Goal: Task Accomplishment & Management: Complete application form

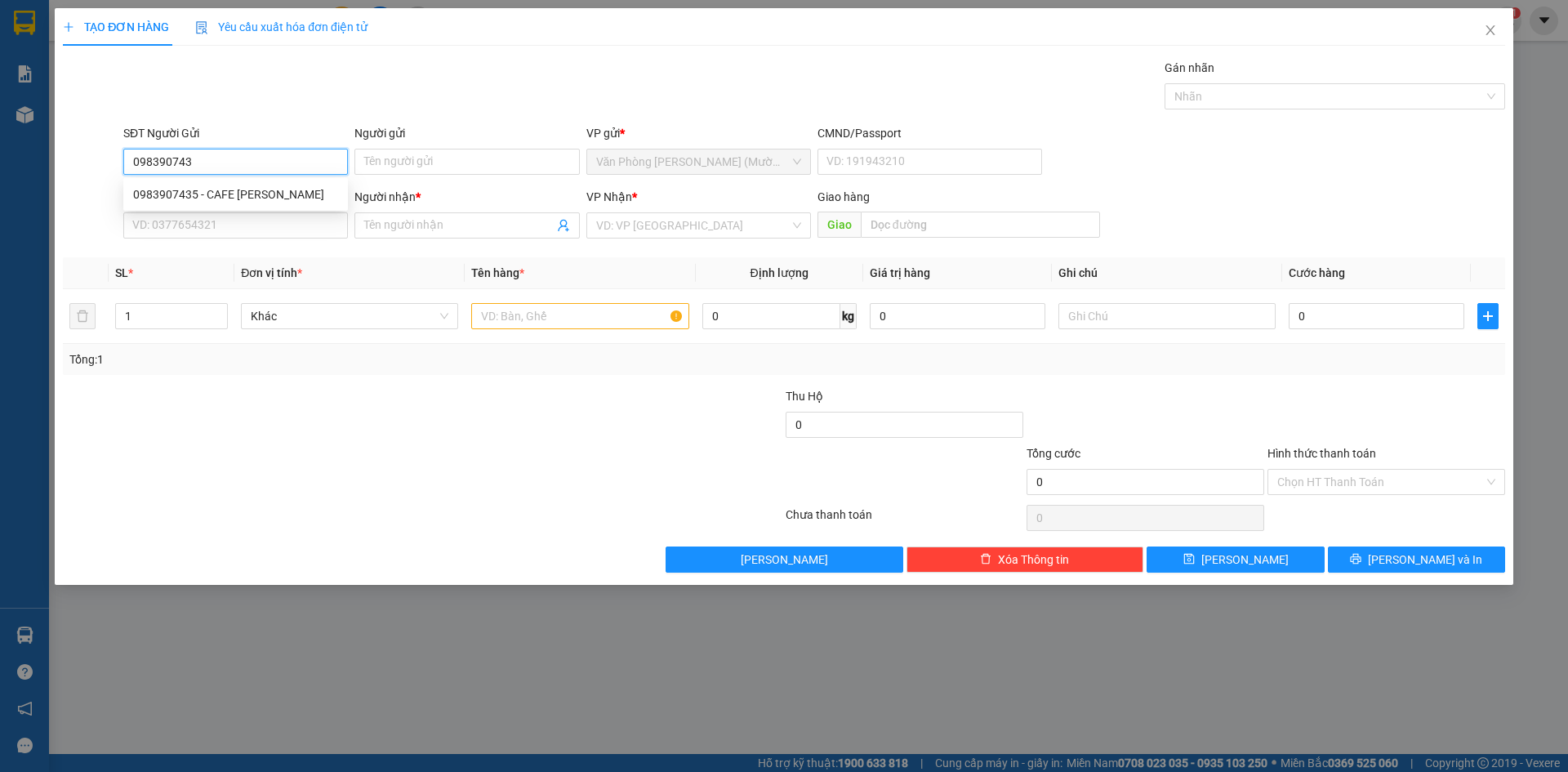
type input "0983907435"
click at [268, 195] on div "0983907435 - CAFE [PERSON_NAME]" at bounding box center [235, 195] width 205 height 18
type input "CAFE [PERSON_NAME]"
type input "0983907435"
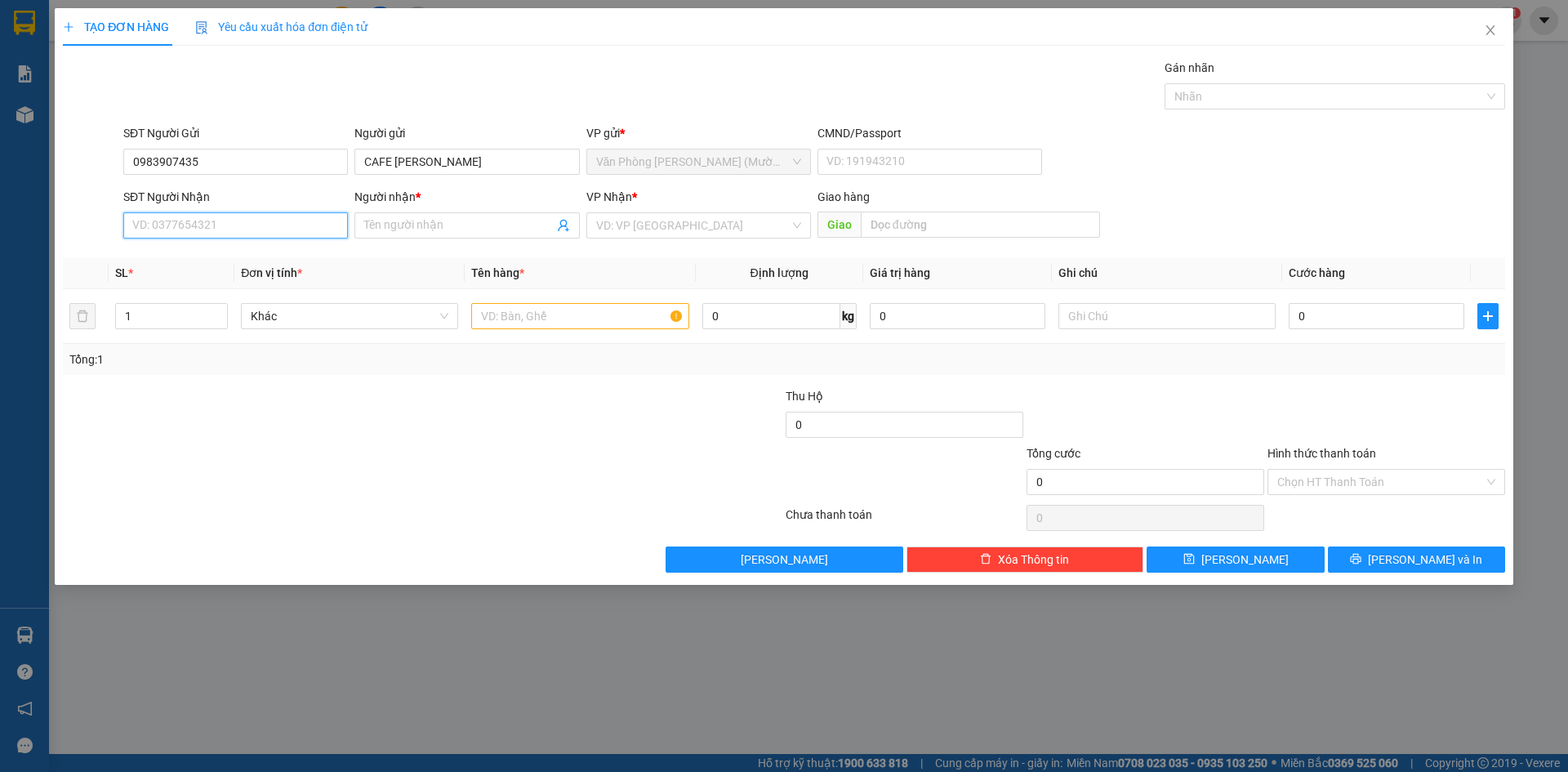
click at [249, 222] on input "SĐT Người Nhận" at bounding box center [235, 225] width 224 height 26
click at [225, 258] on div "0796242322 - A PHÁT" at bounding box center [235, 258] width 205 height 18
type input "0796242322"
type input "A PHÁT"
click at [687, 228] on span "Văn Phòng [PERSON_NAME] (Mường Thanh)" at bounding box center [698, 225] width 205 height 24
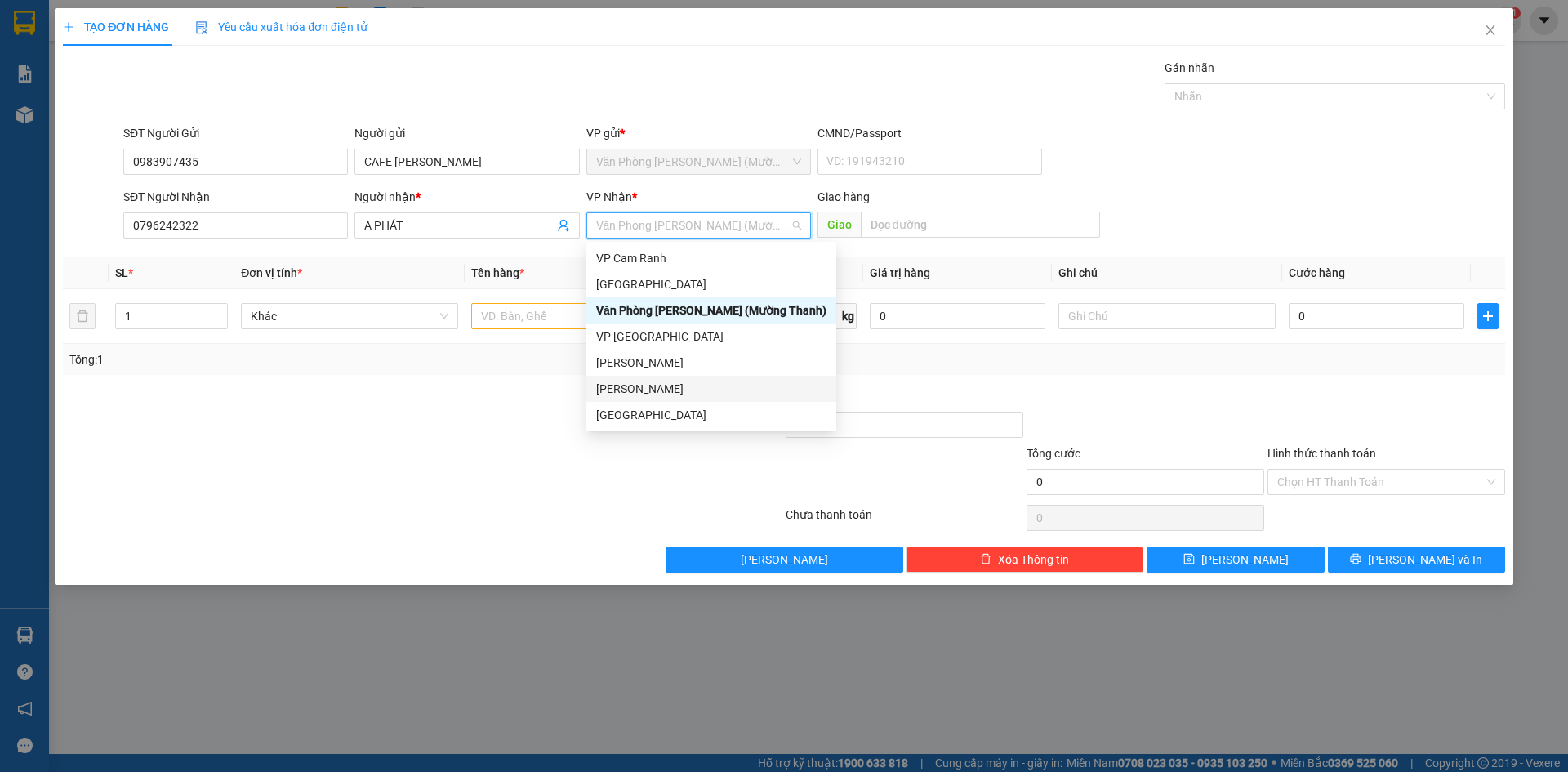
click at [675, 386] on div "[PERSON_NAME]" at bounding box center [711, 389] width 231 height 18
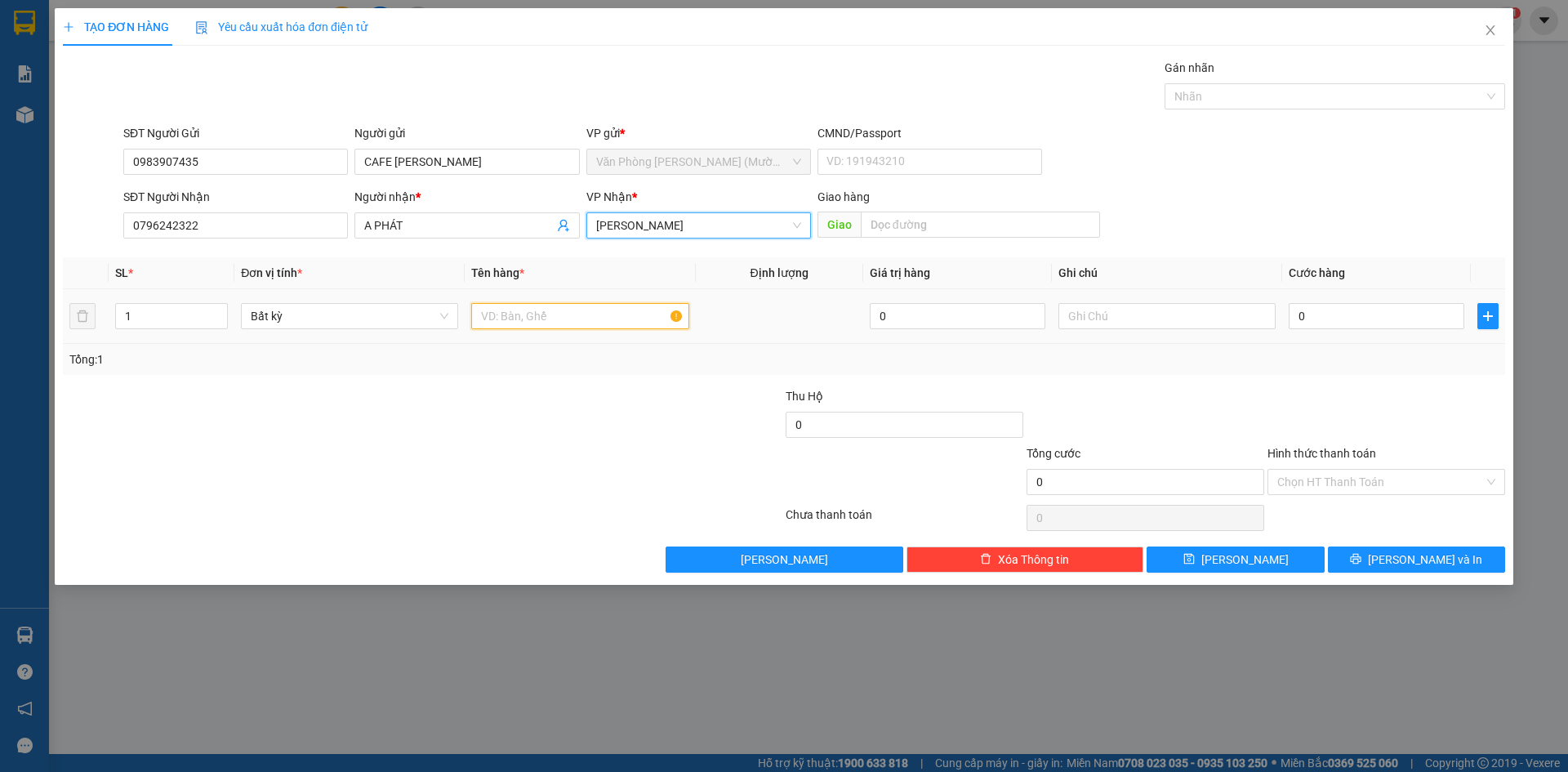
click at [609, 322] on input "text" at bounding box center [580, 316] width 217 height 26
click at [486, 318] on input "1TX" at bounding box center [580, 316] width 217 height 26
type input "1 TX"
click at [1326, 319] on input "0" at bounding box center [1376, 316] width 176 height 26
type input "1"
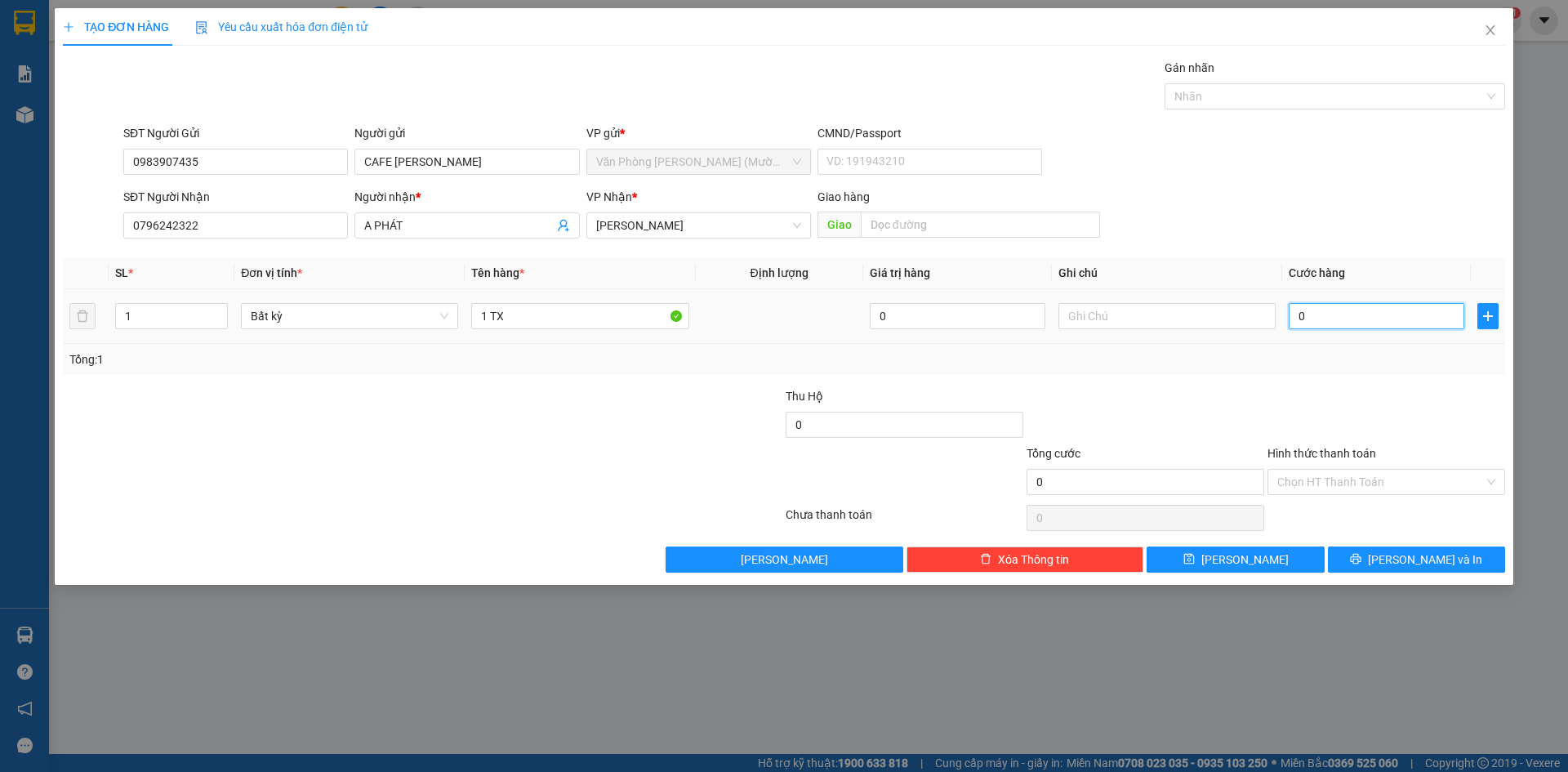
type input "1"
type input "11"
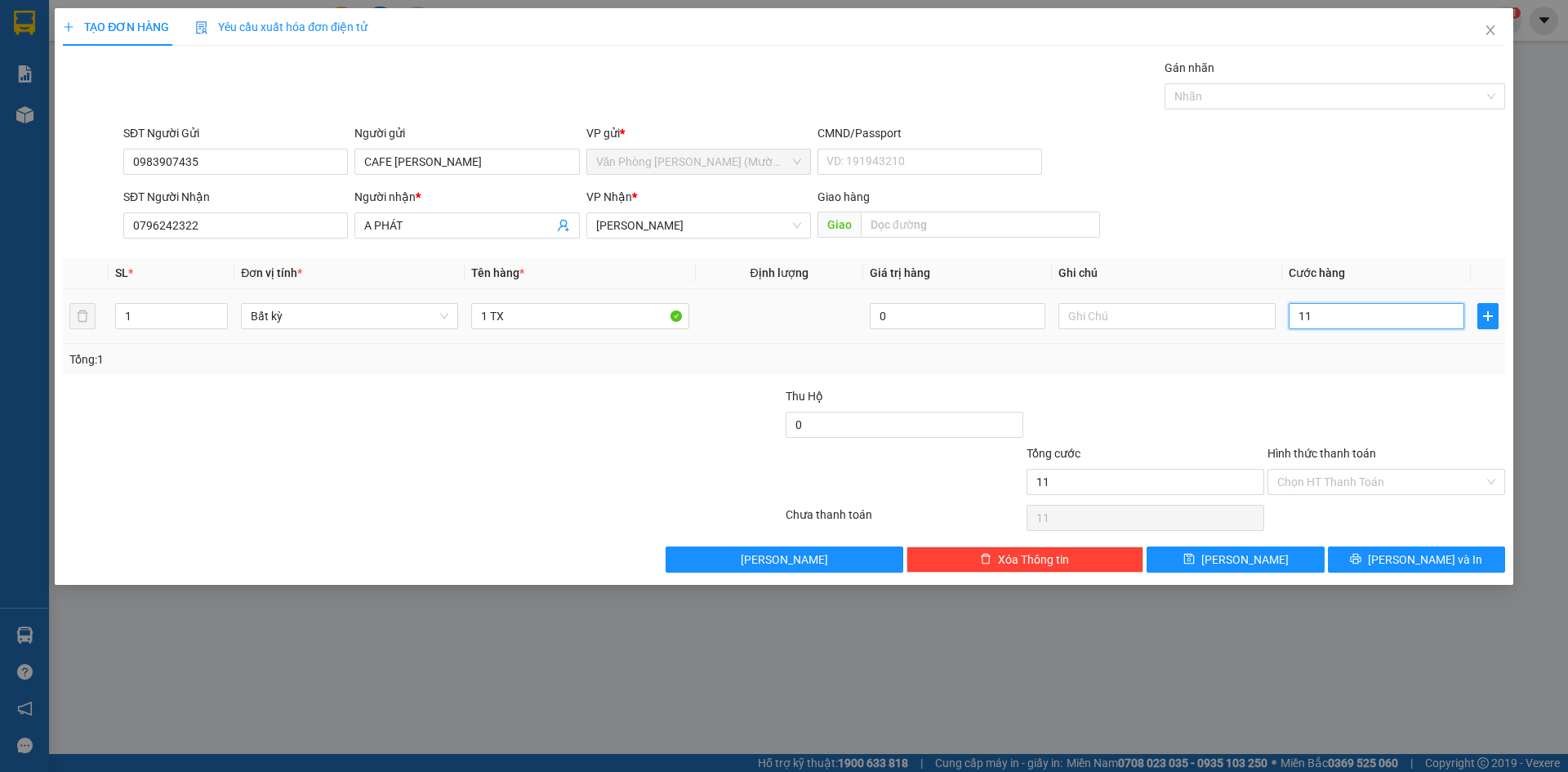
type input "110"
type input "110.000"
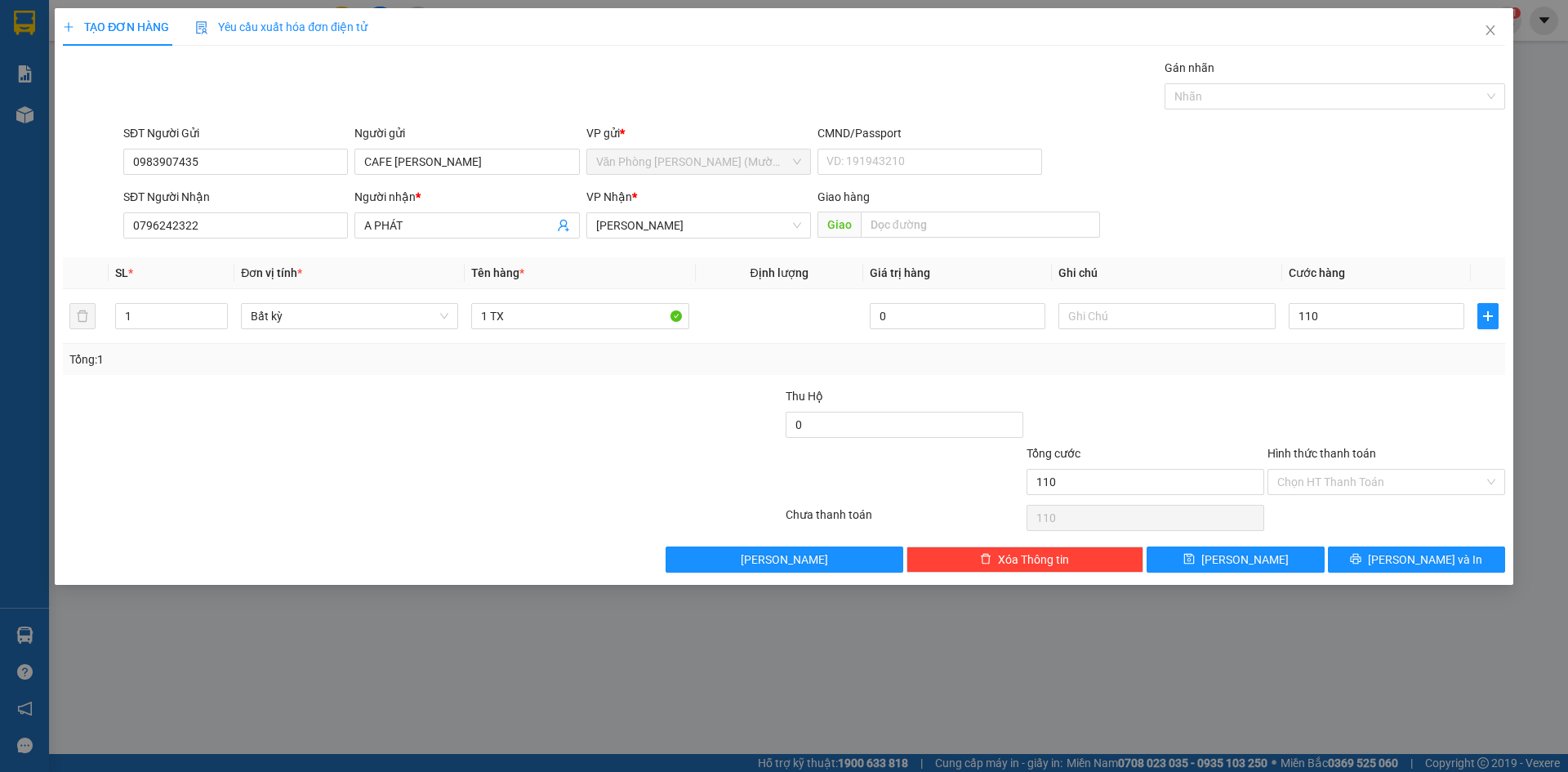
type input "110.000"
click at [1396, 388] on div at bounding box center [1386, 415] width 241 height 57
click at [485, 314] on input "1 TX" at bounding box center [580, 316] width 217 height 26
type input "2 TX"
click at [1338, 480] on input "Hình thức thanh toán" at bounding box center [1381, 481] width 206 height 24
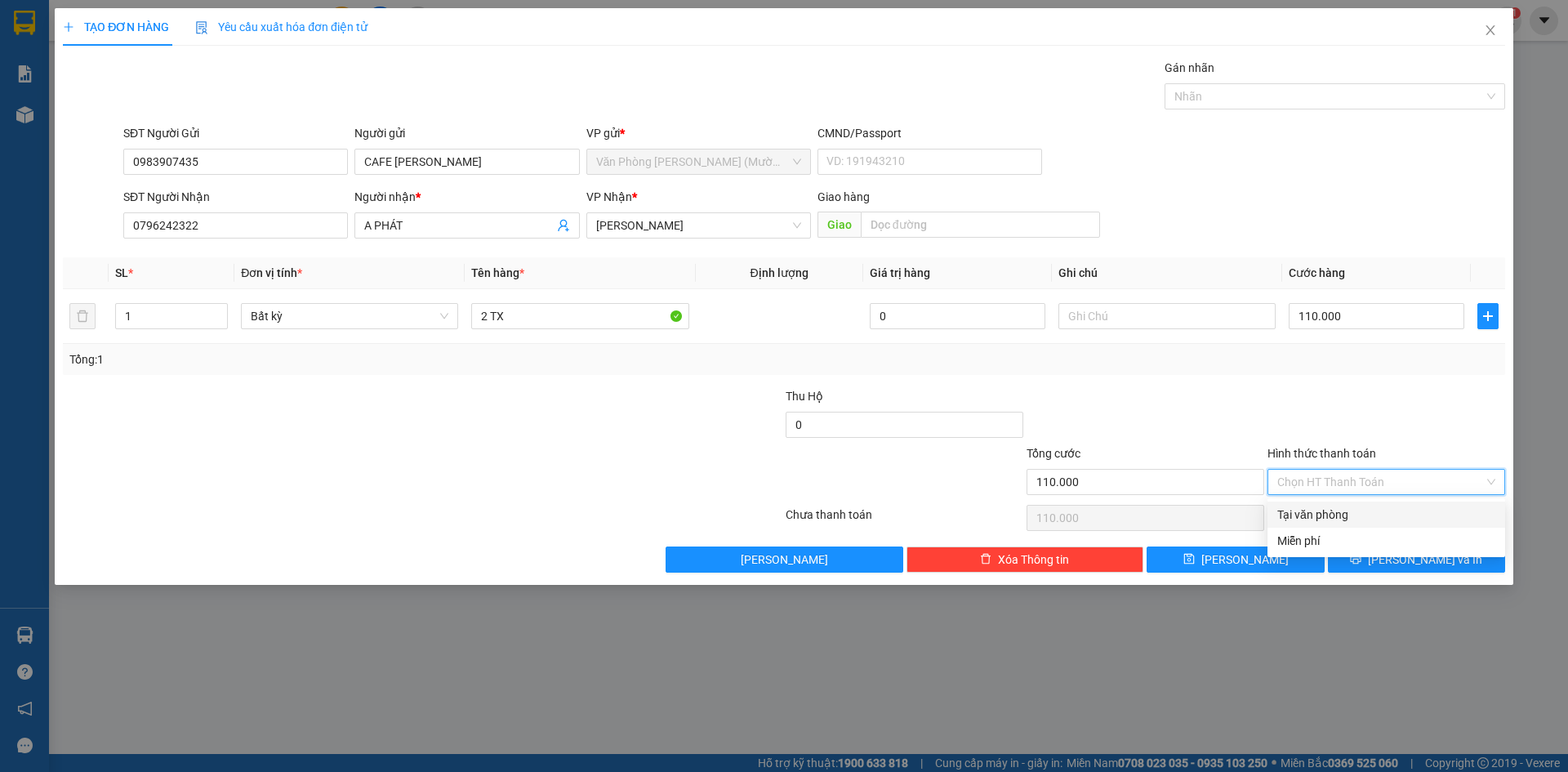
click at [1351, 517] on div "Tại văn phòng" at bounding box center [1386, 515] width 218 height 18
type input "0"
click at [1411, 560] on span "[PERSON_NAME] và In" at bounding box center [1425, 559] width 114 height 18
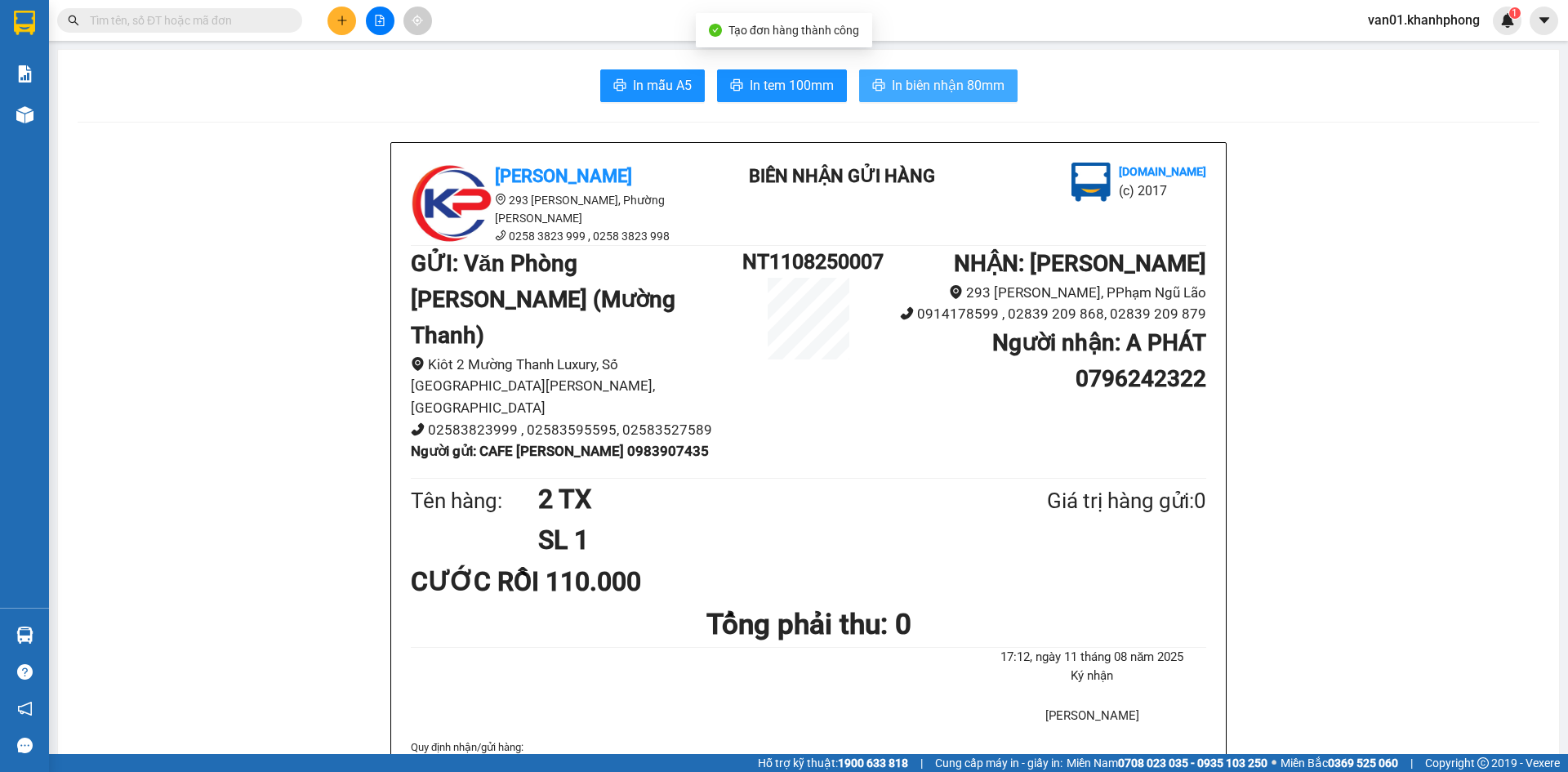
click at [914, 89] on span "In biên nhận 80mm" at bounding box center [948, 85] width 113 height 21
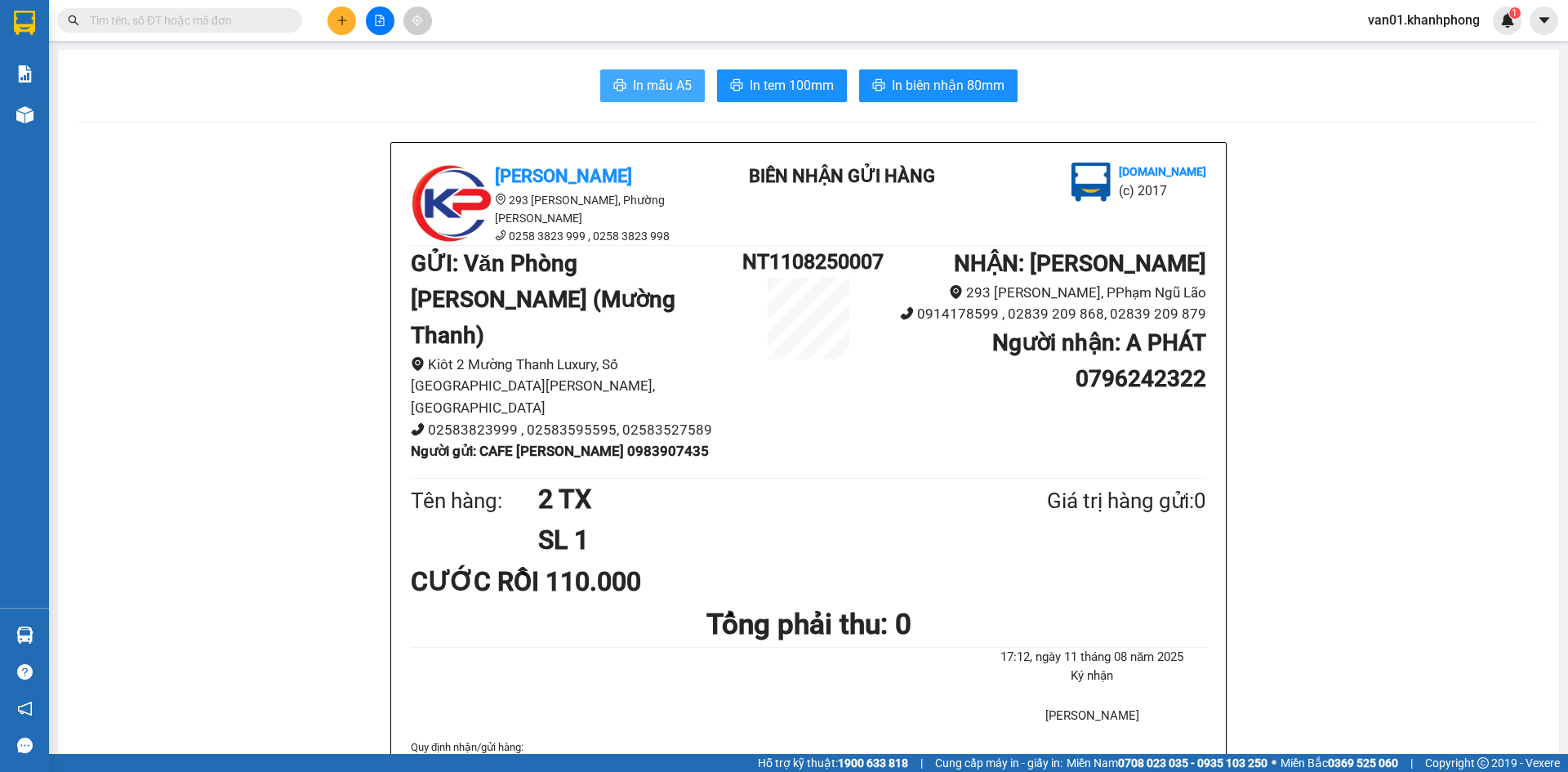
click at [656, 82] on span "In mẫu A5" at bounding box center [662, 85] width 59 height 21
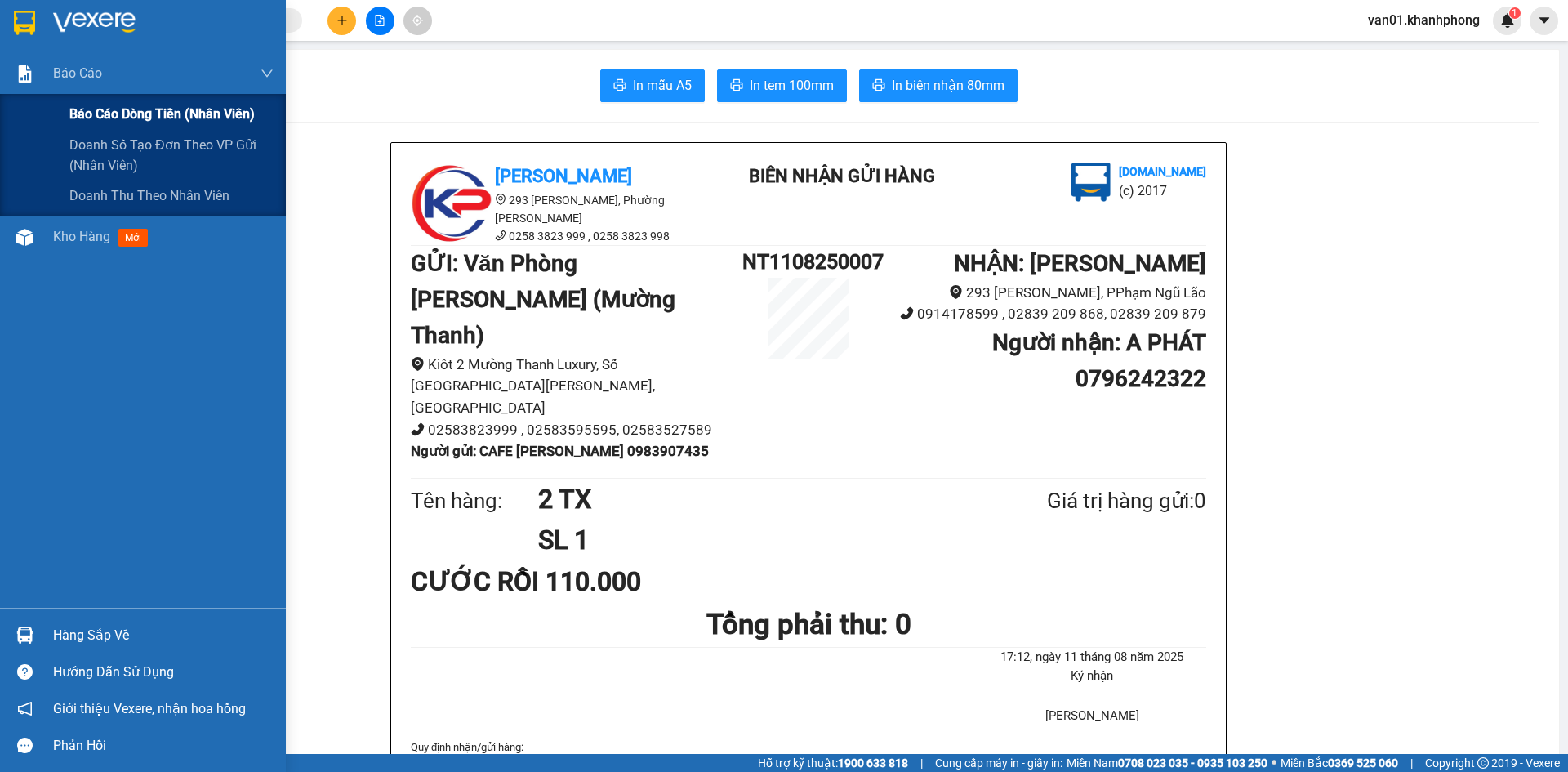
click at [112, 108] on span "Báo cáo dòng tiền (nhân viên)" at bounding box center [162, 114] width 185 height 21
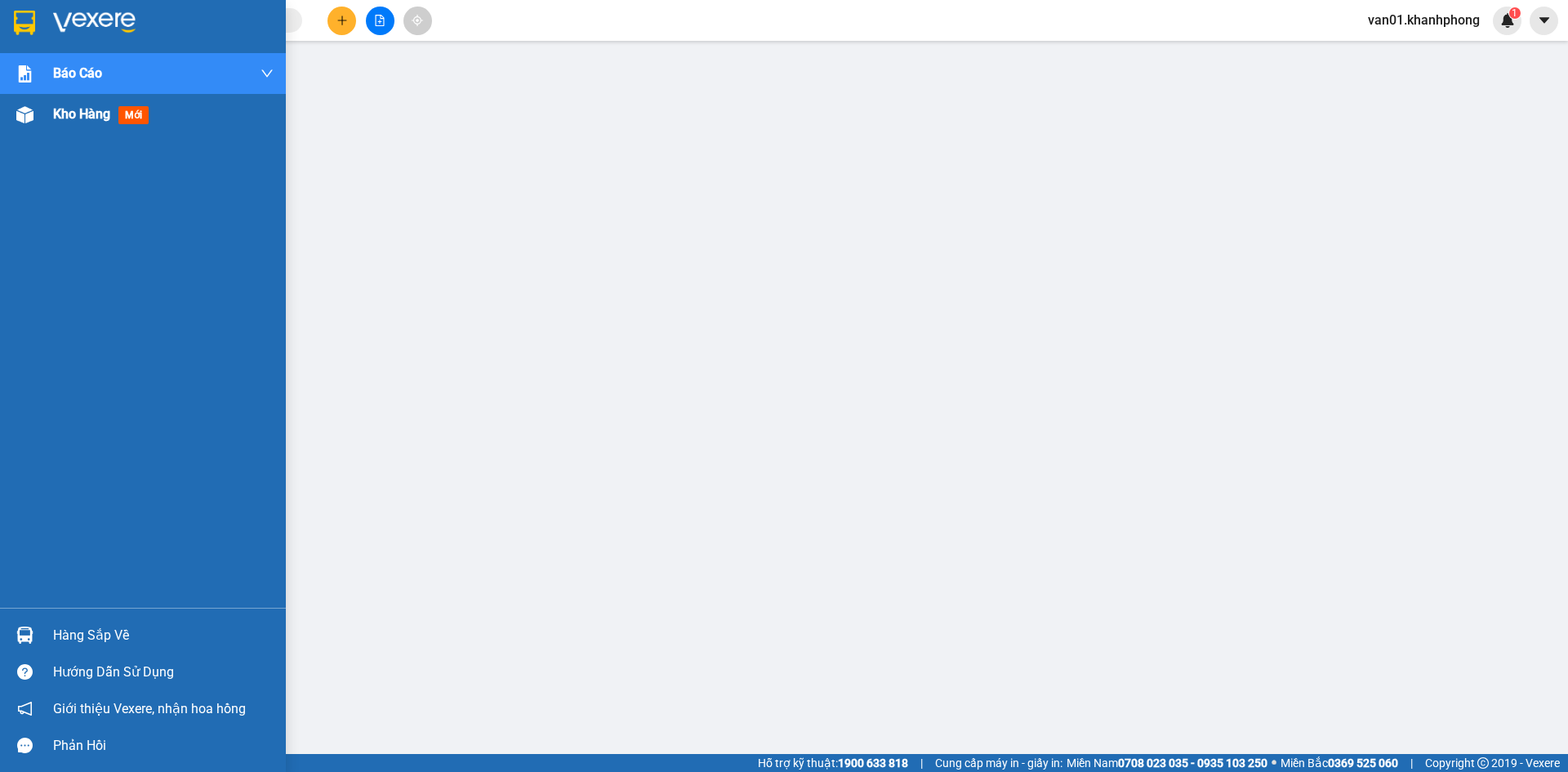
click at [77, 114] on span "Kho hàng" at bounding box center [81, 113] width 57 height 15
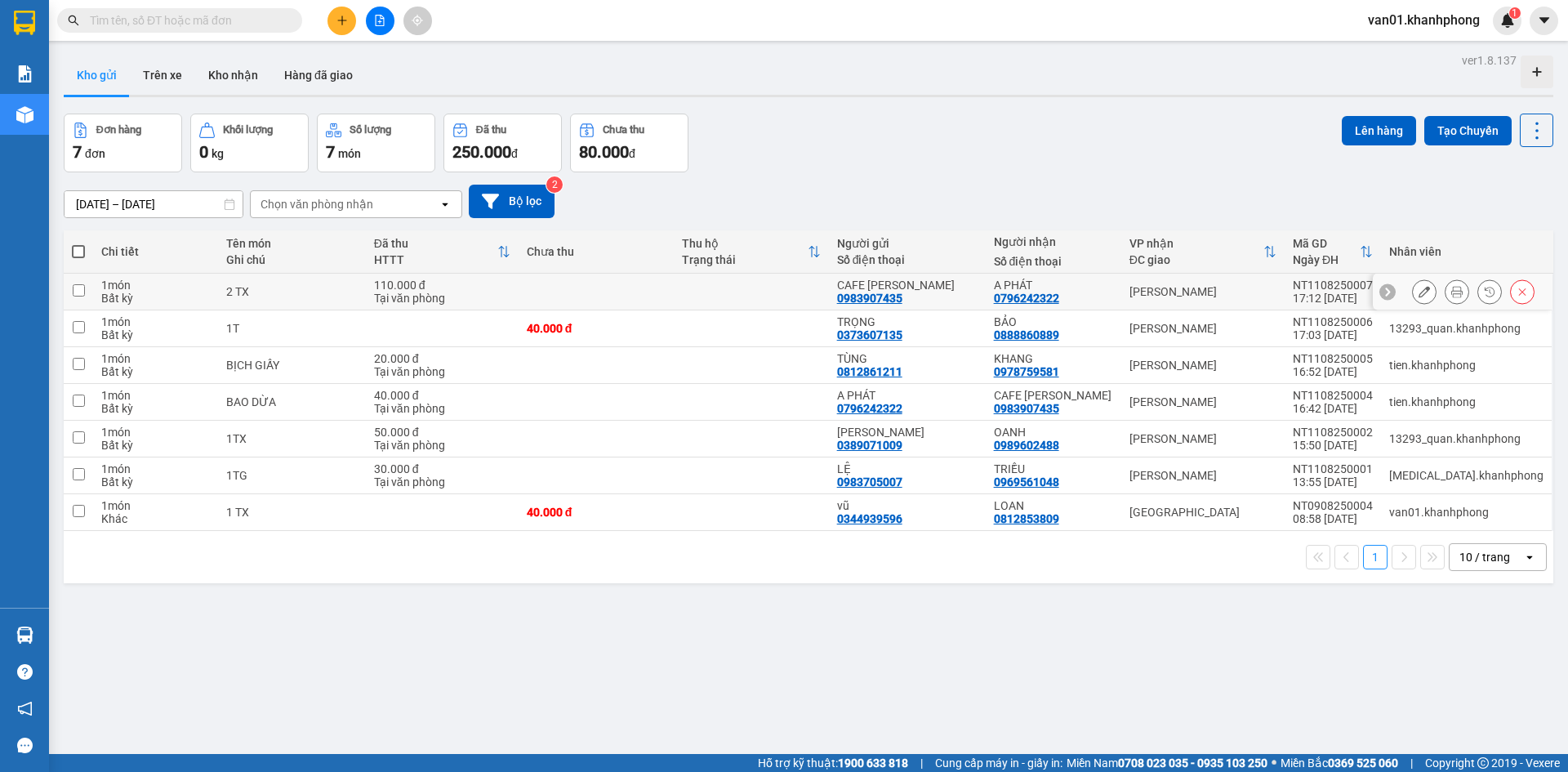
click at [1452, 290] on button at bounding box center [1457, 292] width 23 height 29
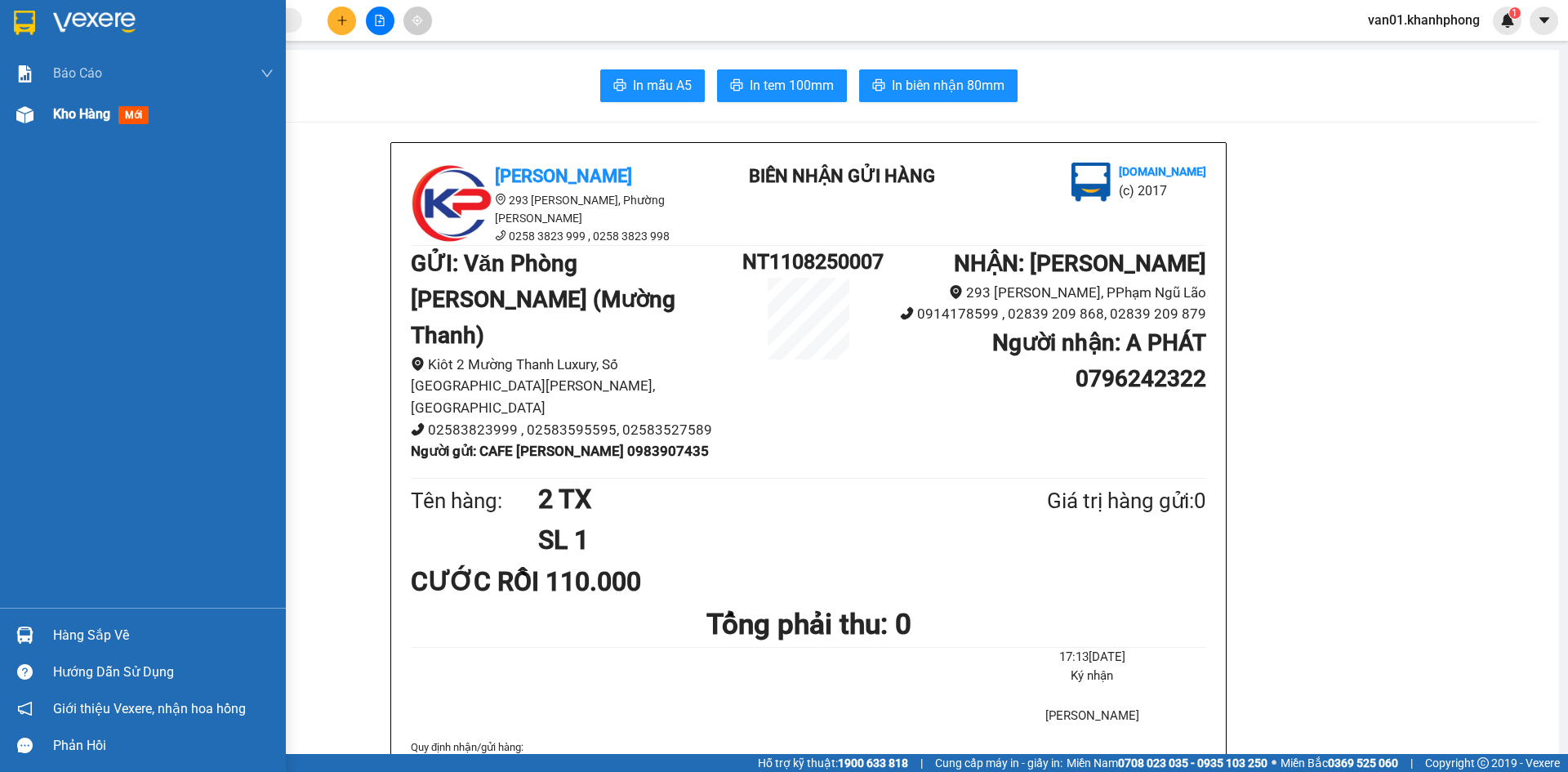
click at [63, 110] on span "Kho hàng" at bounding box center [81, 113] width 57 height 15
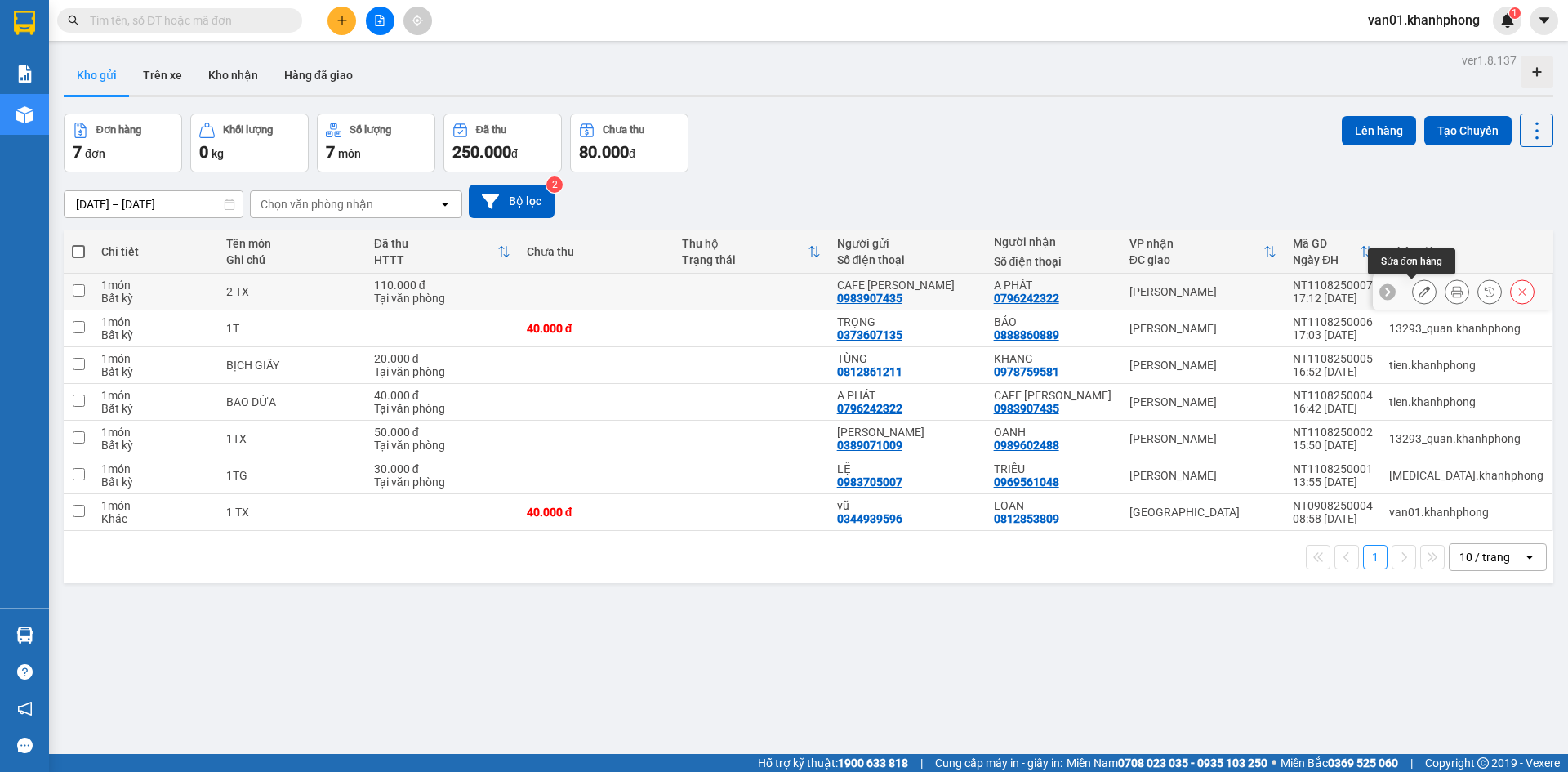
click at [1419, 289] on icon at bounding box center [1424, 291] width 12 height 12
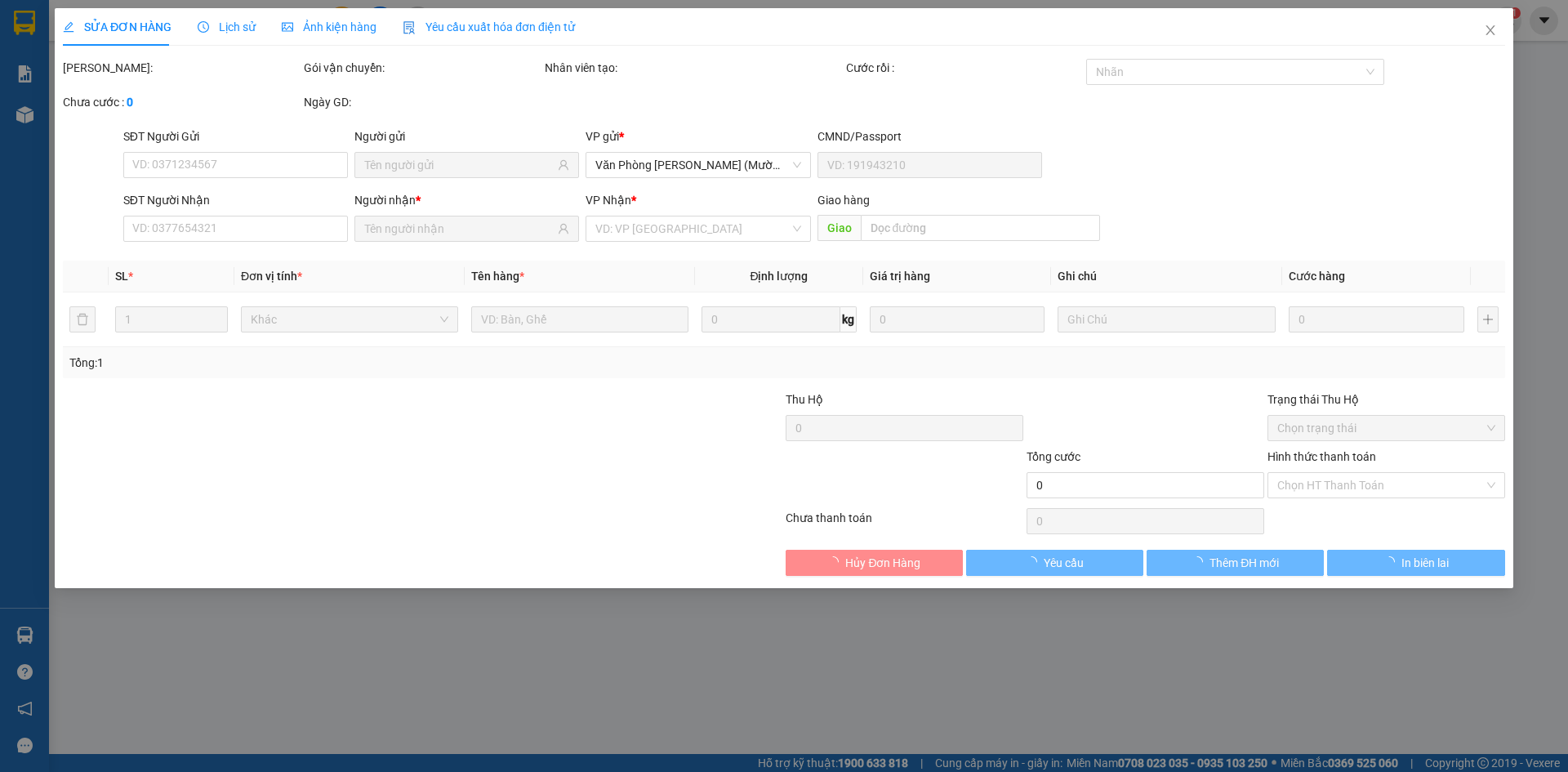
type input "0983907435"
type input "0796242322"
type input "110.000"
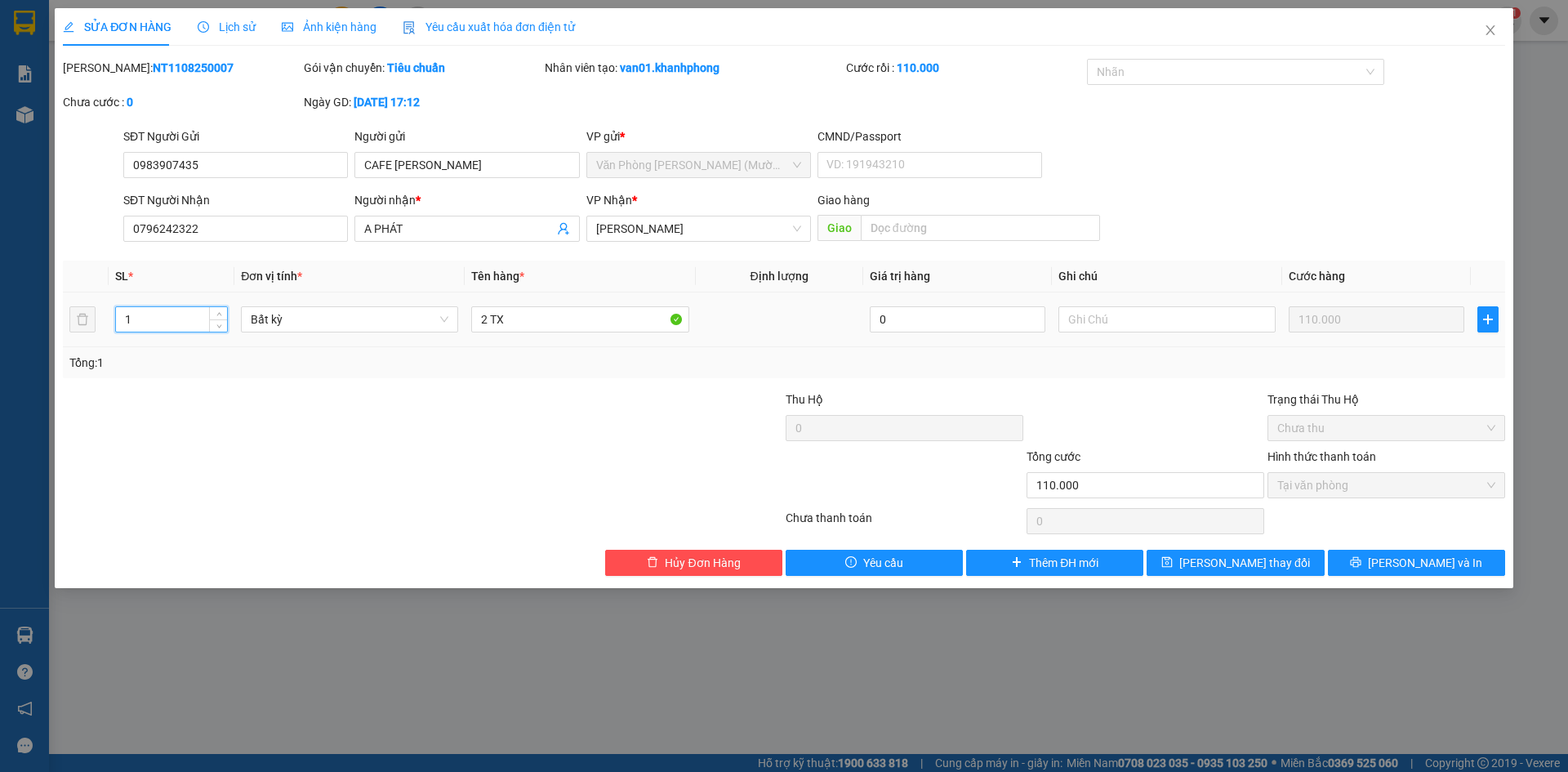
click at [162, 321] on input "1" at bounding box center [171, 319] width 111 height 24
type input "2"
click at [527, 324] on input "2 TX" at bounding box center [580, 319] width 217 height 26
drag, startPoint x: 477, startPoint y: 318, endPoint x: 517, endPoint y: 326, distance: 40.8
click at [517, 326] on input "2 TX" at bounding box center [580, 319] width 217 height 26
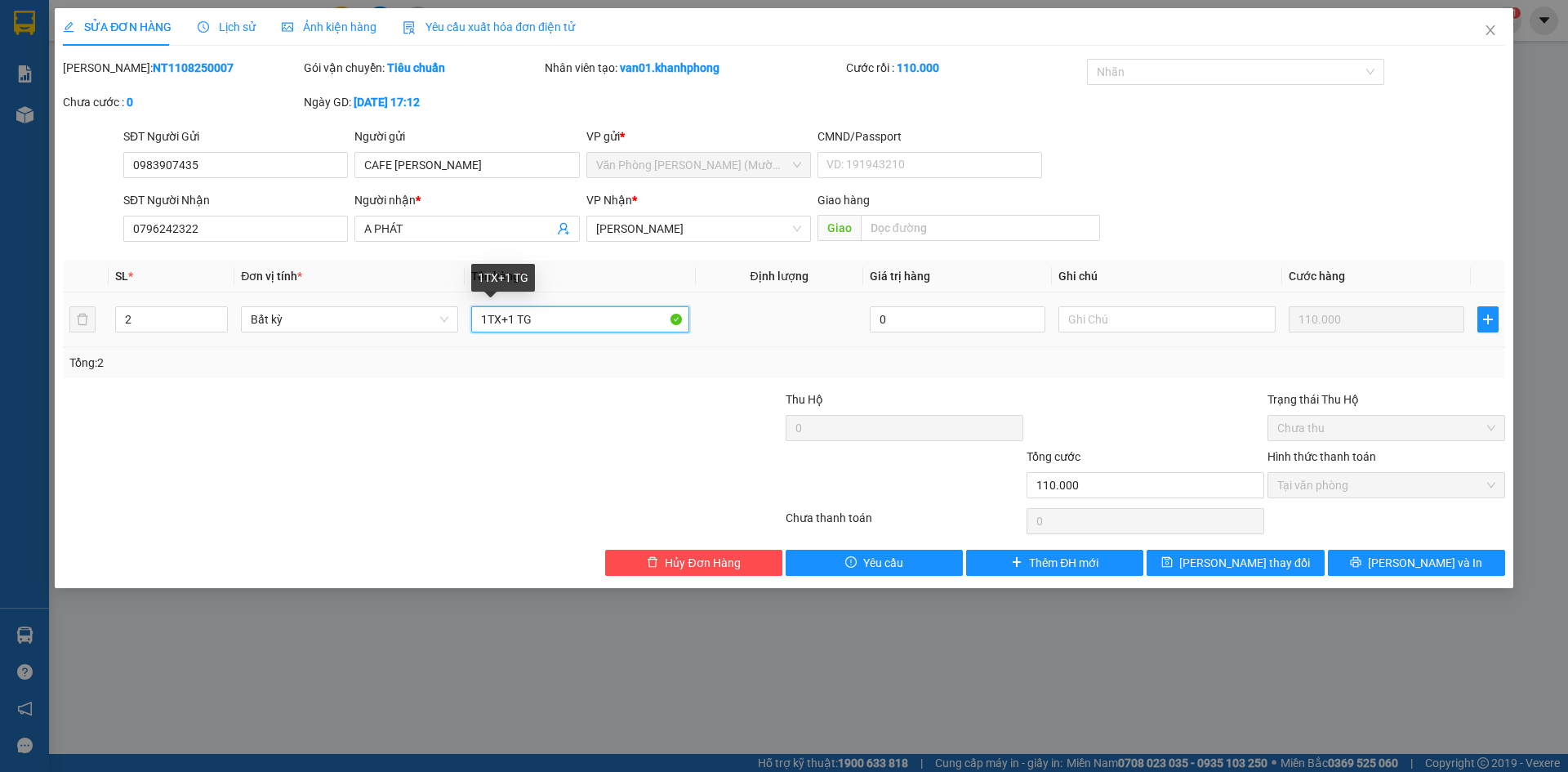
click at [490, 323] on input "1TX+1 TG" at bounding box center [580, 319] width 217 height 26
type input "1 TX+1 TG"
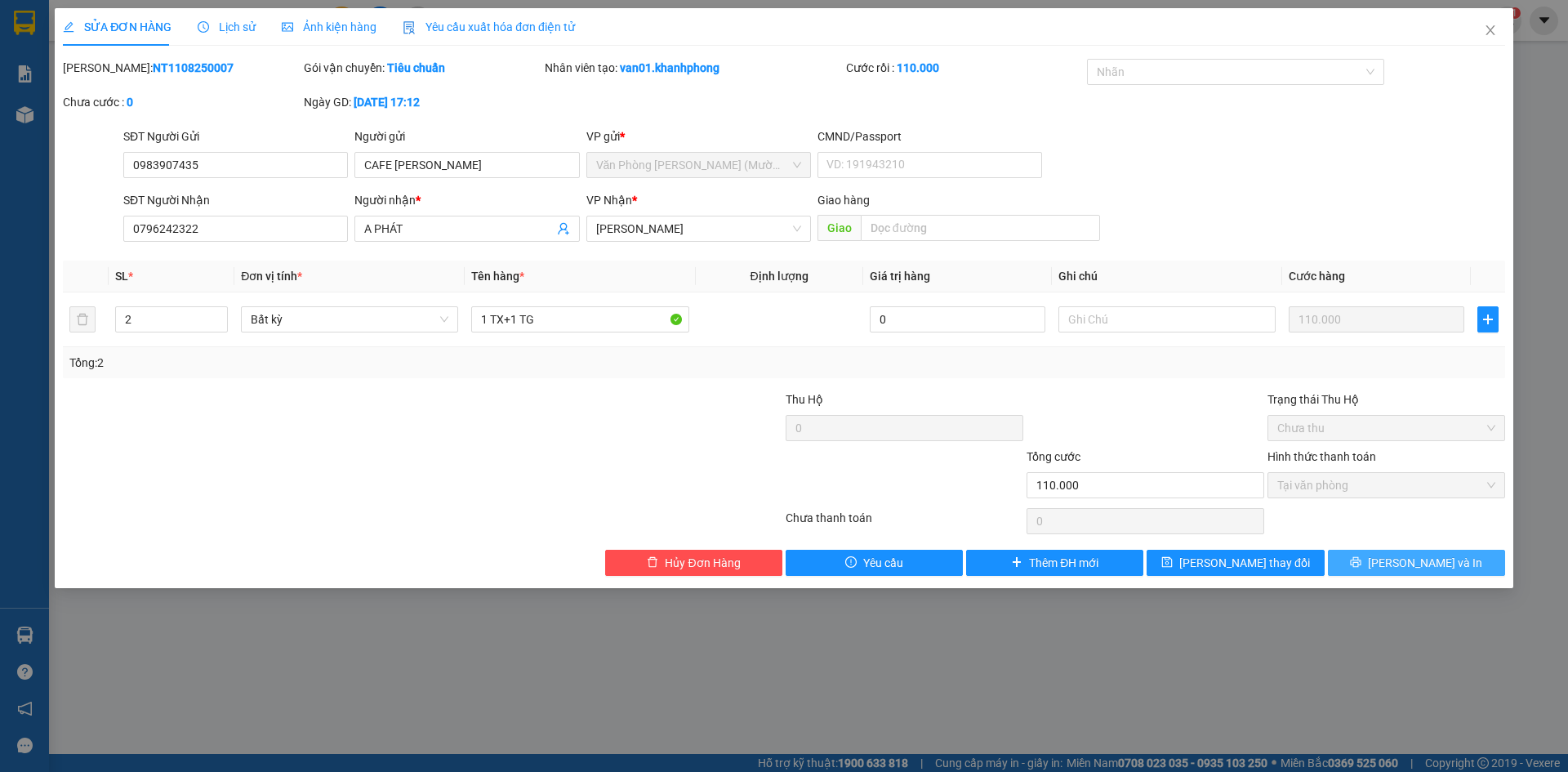
click at [1375, 558] on button "[PERSON_NAME] và In" at bounding box center [1417, 563] width 177 height 26
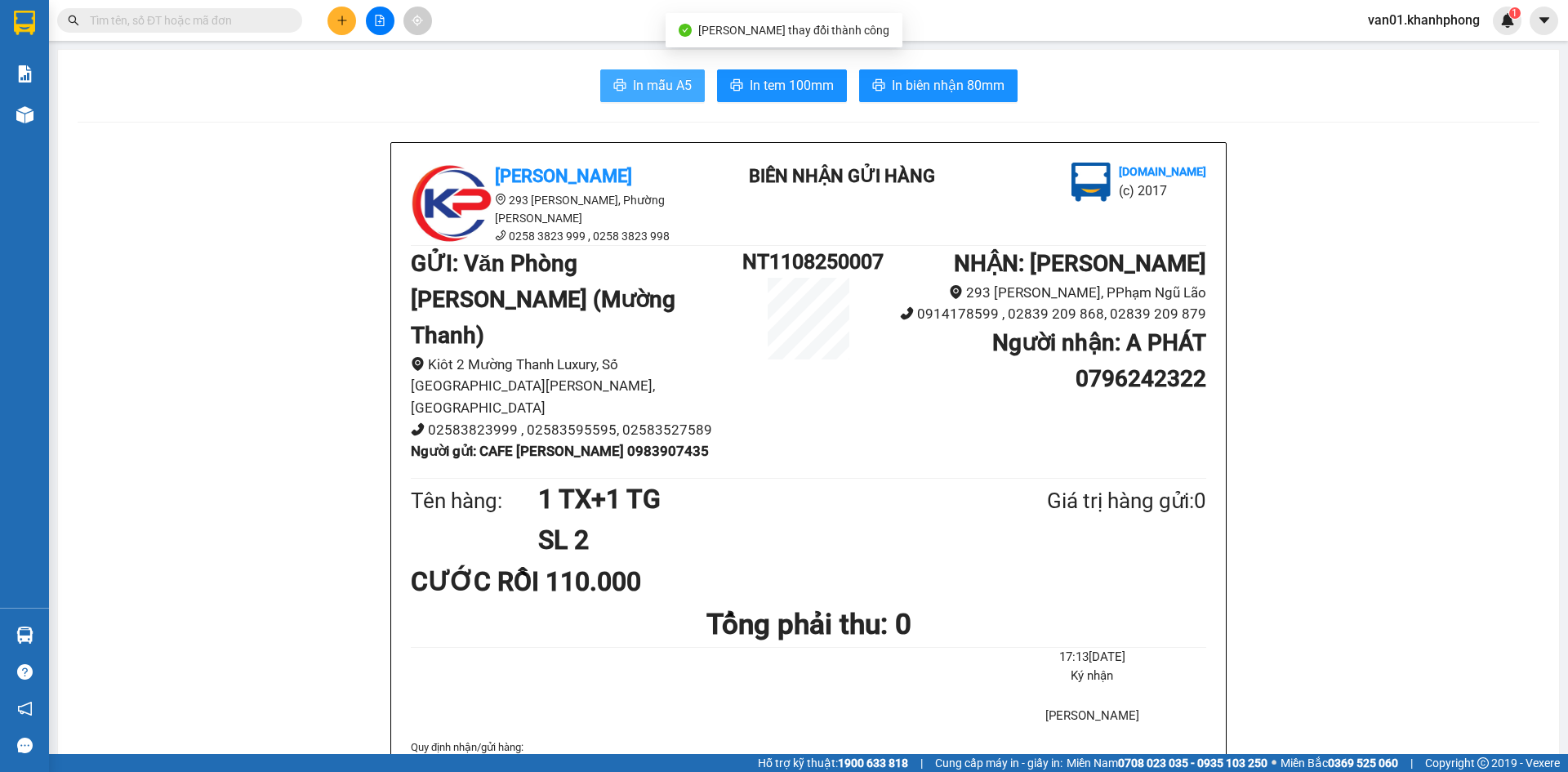
click at [636, 90] on span "In mẫu A5" at bounding box center [662, 85] width 59 height 21
